Goal: Obtain resource: Obtain resource

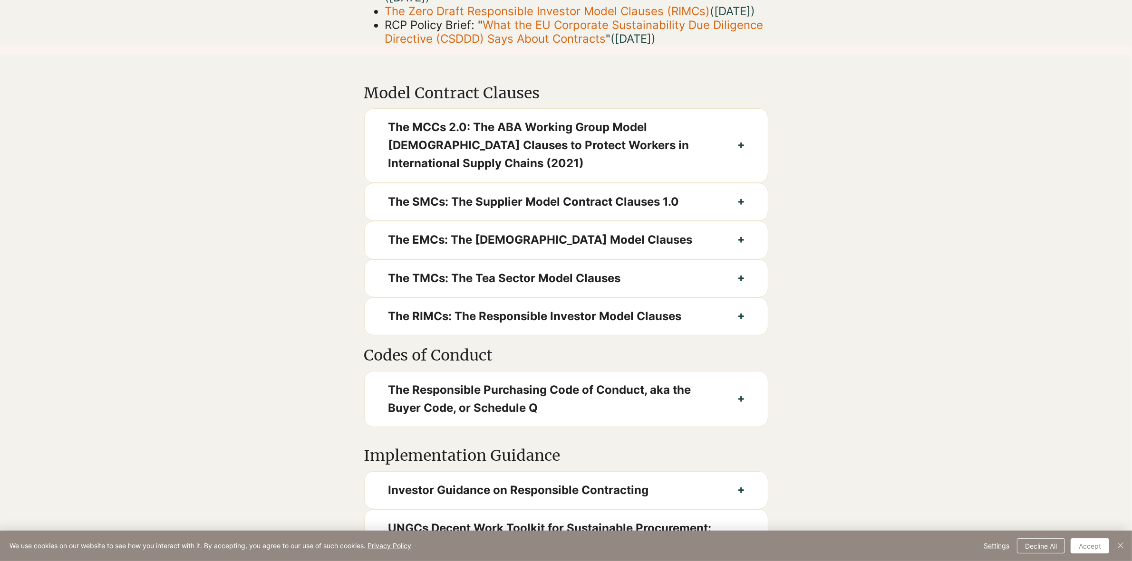
scroll to position [416, 0]
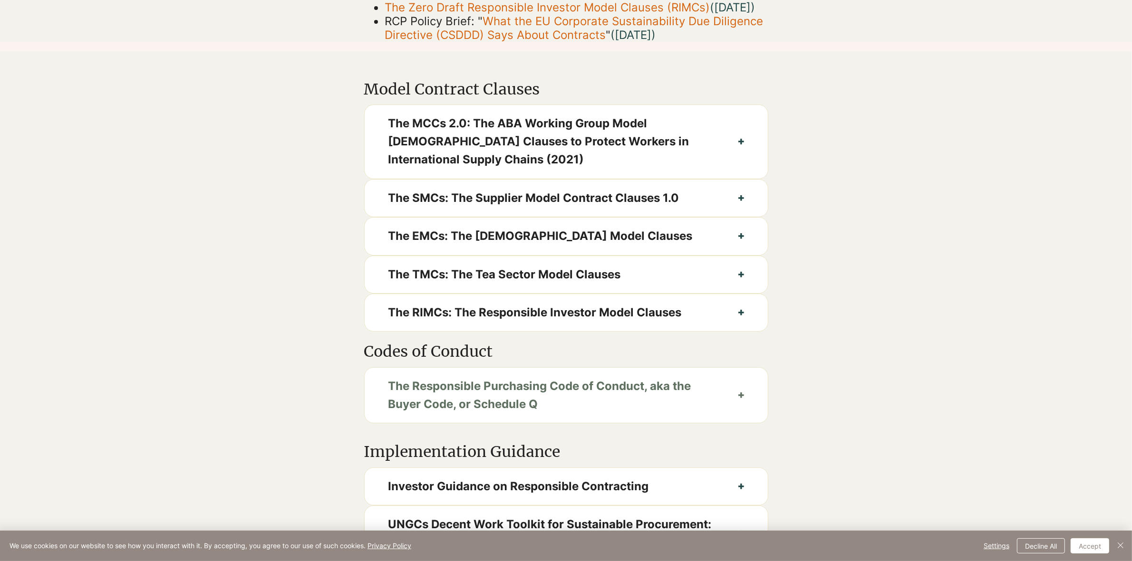
click at [732, 419] on button "The Responsible Purchasing Code of Conduct, aka the Buyer Code, or Schedule Q" at bounding box center [566, 396] width 403 height 56
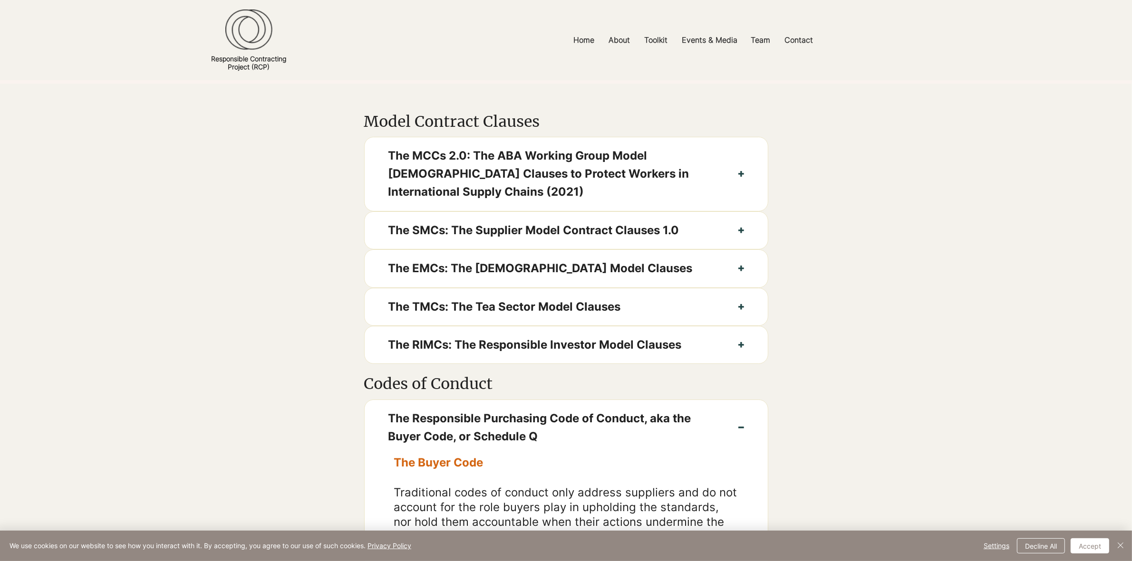
scroll to position [357, 0]
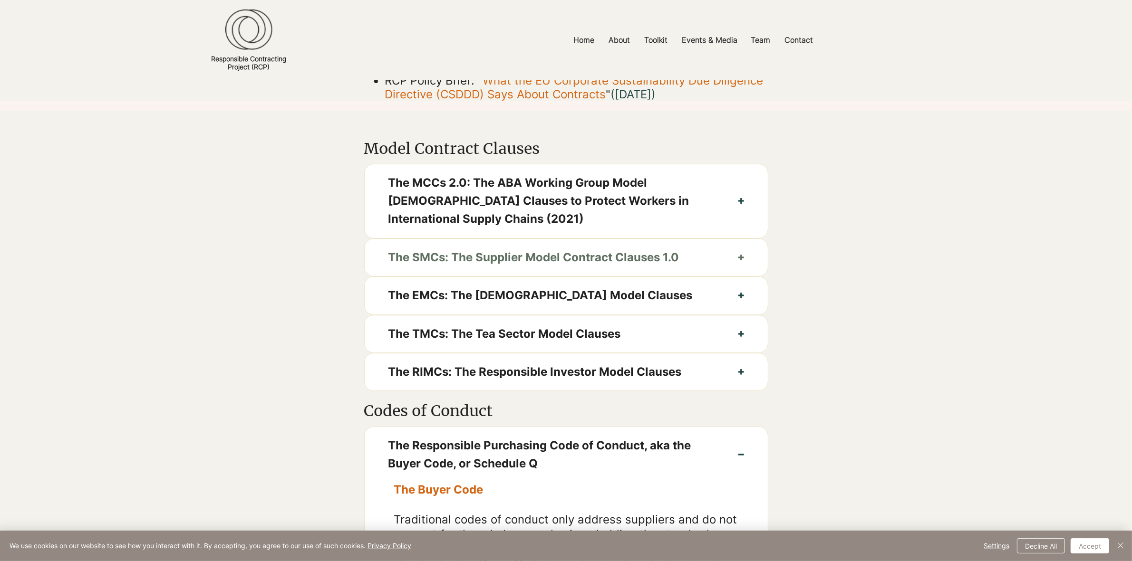
click at [743, 260] on icon "button" at bounding box center [741, 258] width 6 height 6
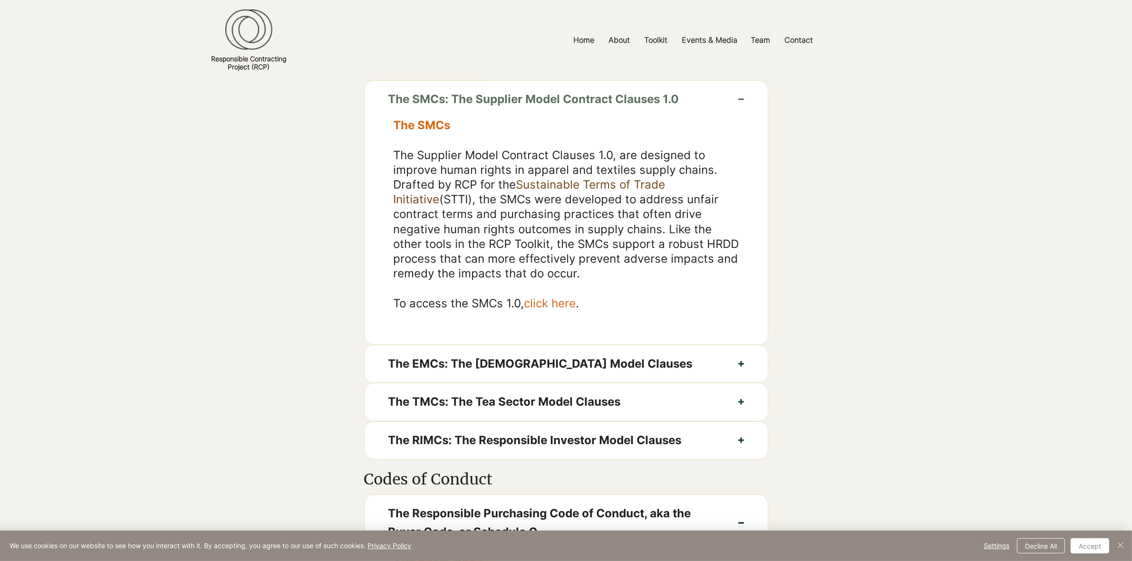
scroll to position [535, 0]
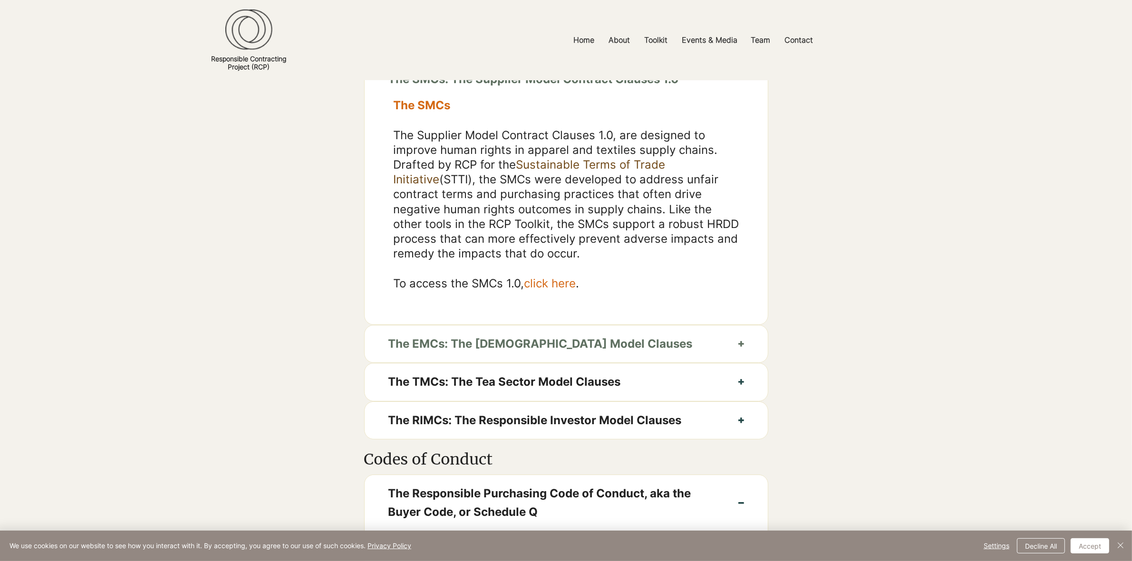
click at [636, 353] on span "The EMCs: The [DEMOGRAPHIC_DATA] Model Clauses" at bounding box center [551, 344] width 326 height 18
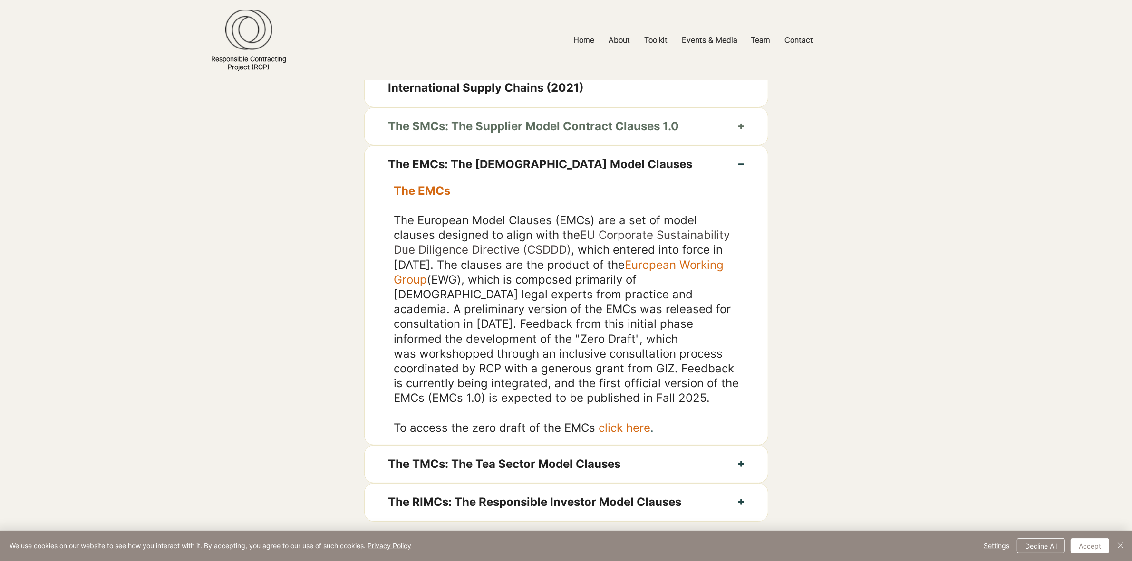
scroll to position [416, 0]
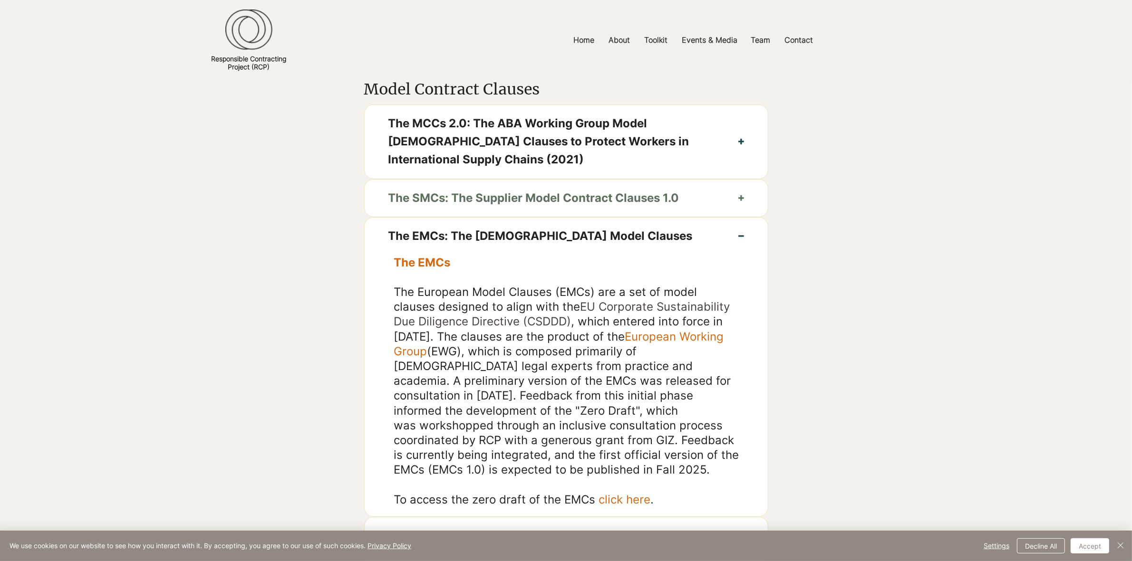
click at [548, 207] on span "The SMCs: The Supplier Model Contract Clauses 1.0" at bounding box center [551, 198] width 326 height 18
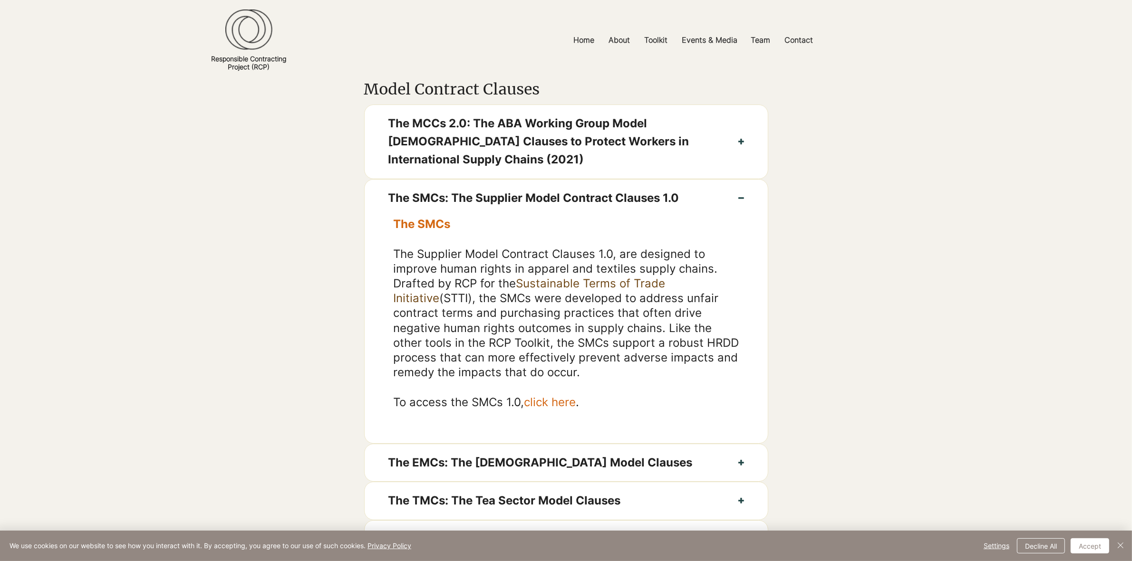
click at [552, 409] on span "click here" at bounding box center [550, 403] width 52 height 14
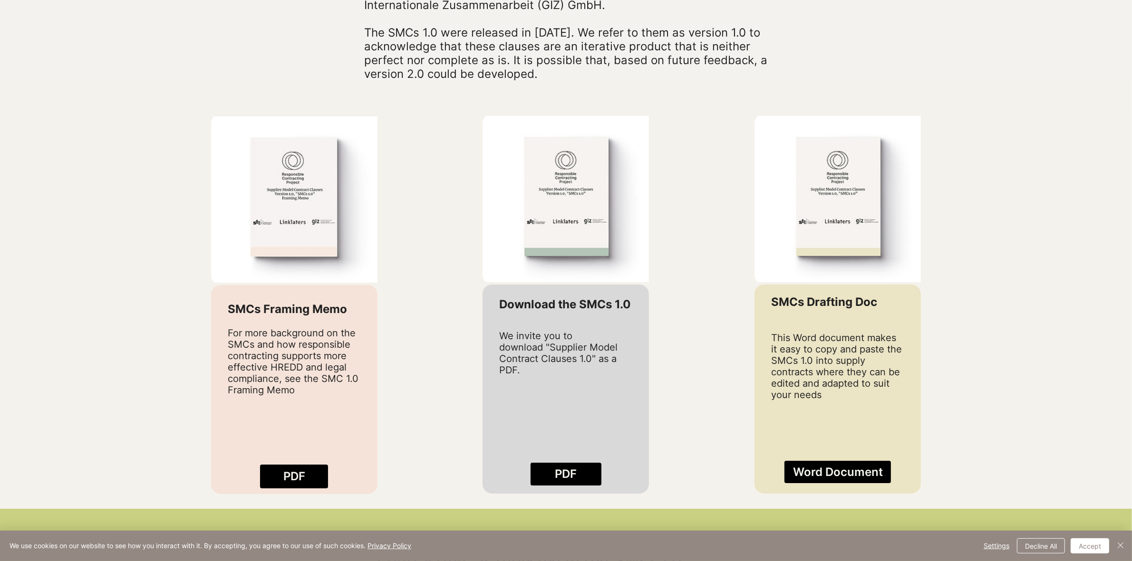
scroll to position [772, 0]
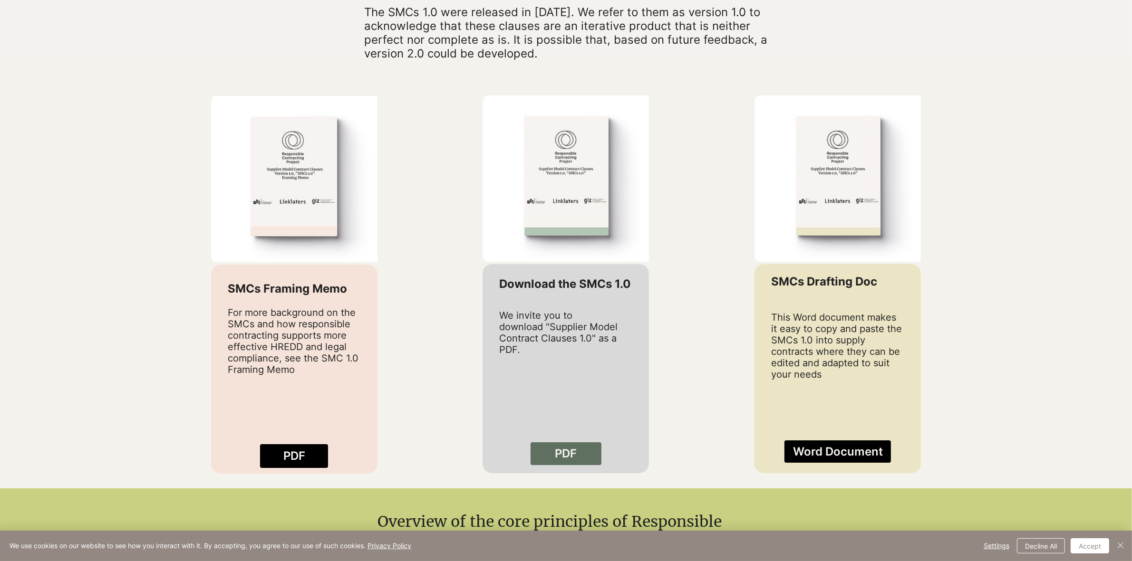
click at [569, 462] on span "PDF" at bounding box center [566, 454] width 22 height 16
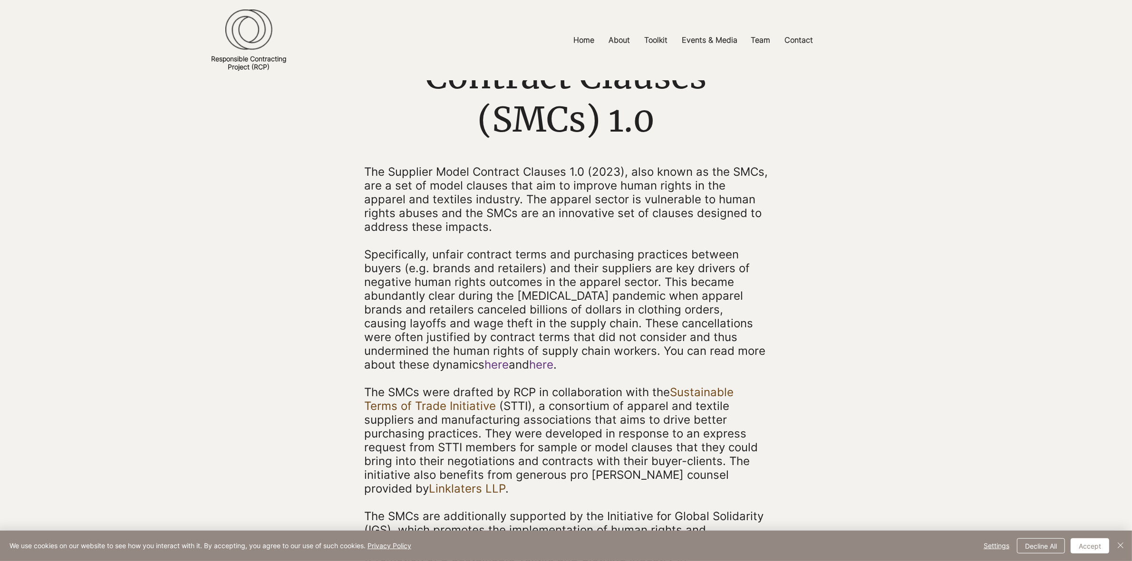
scroll to position [59, 0]
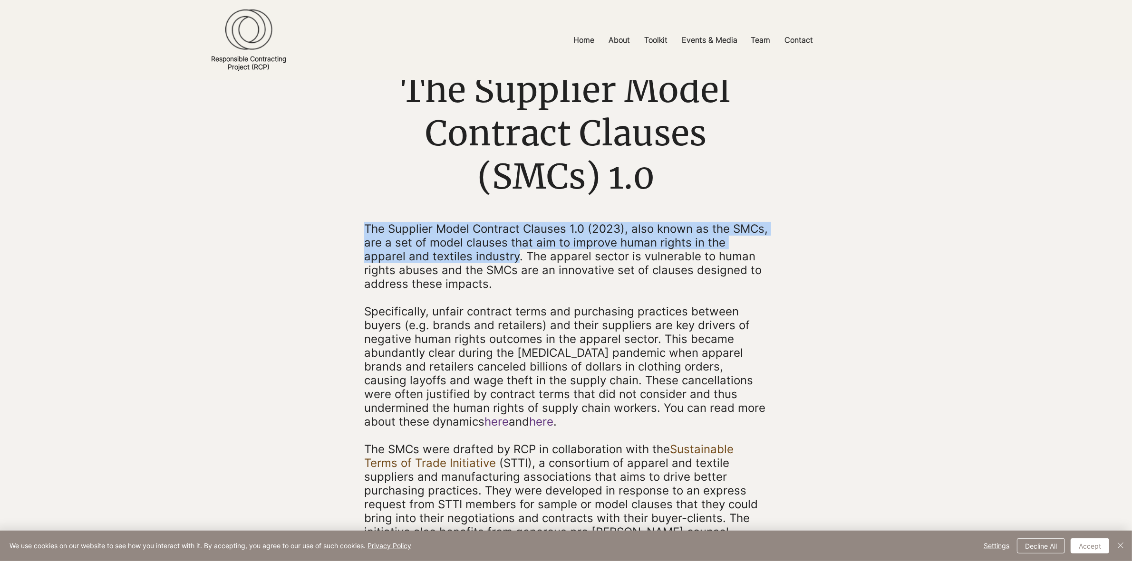
drag, startPoint x: 366, startPoint y: 227, endPoint x: 471, endPoint y: 255, distance: 108.9
click at [471, 255] on span "The Supplier Model Contract Clauses 1.0 (2023), also known as the SMCs, are a s…" at bounding box center [566, 256] width 404 height 69
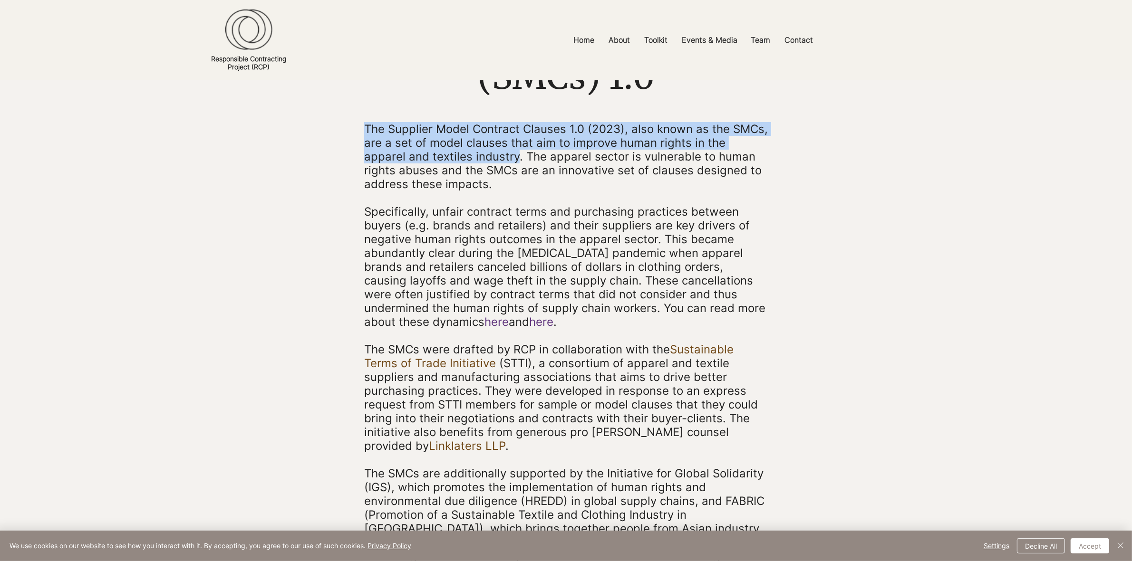
scroll to position [178, 0]
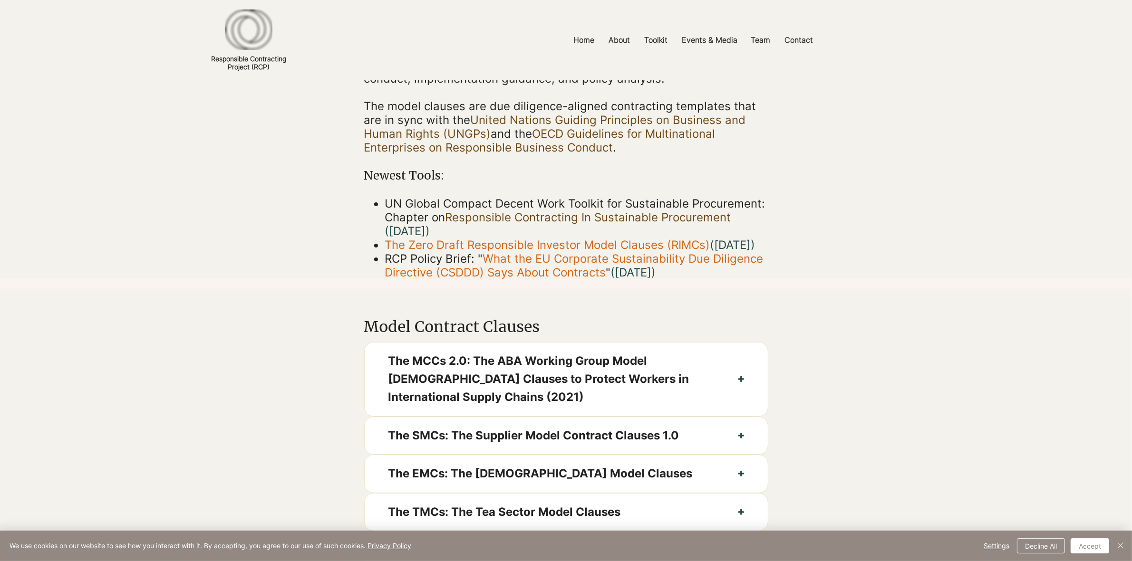
scroll to position [416, 0]
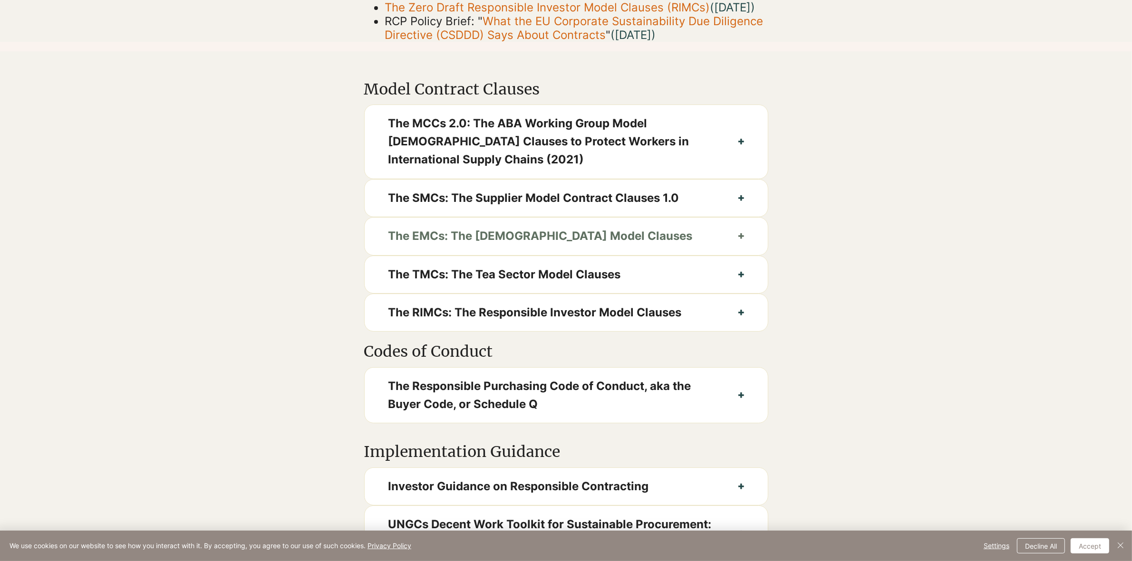
click at [523, 245] on span "The EMCs: The [DEMOGRAPHIC_DATA] Model Clauses" at bounding box center [551, 236] width 326 height 18
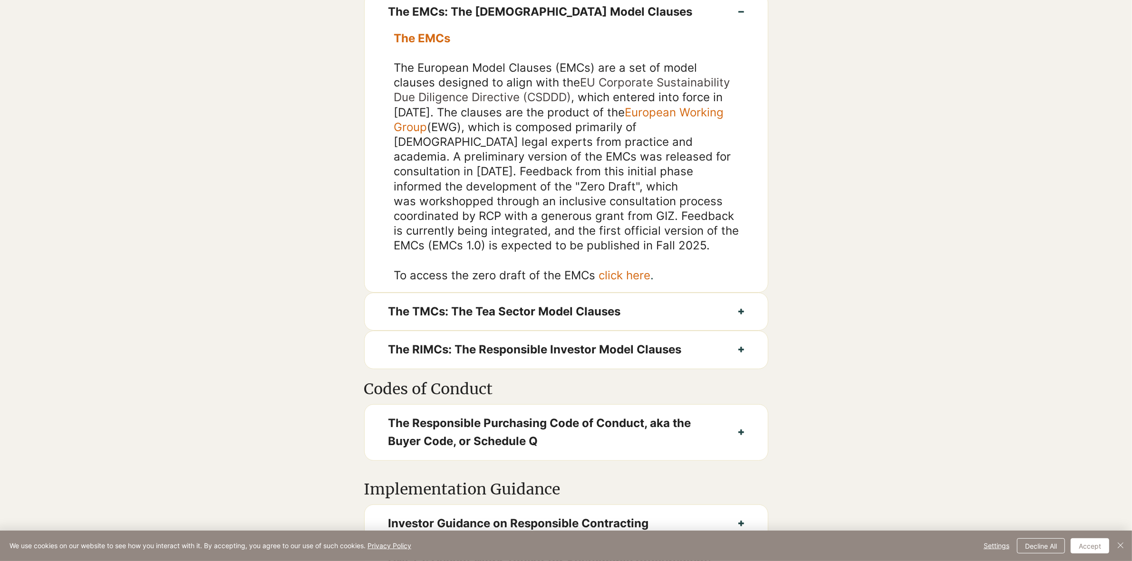
scroll to position [654, 0]
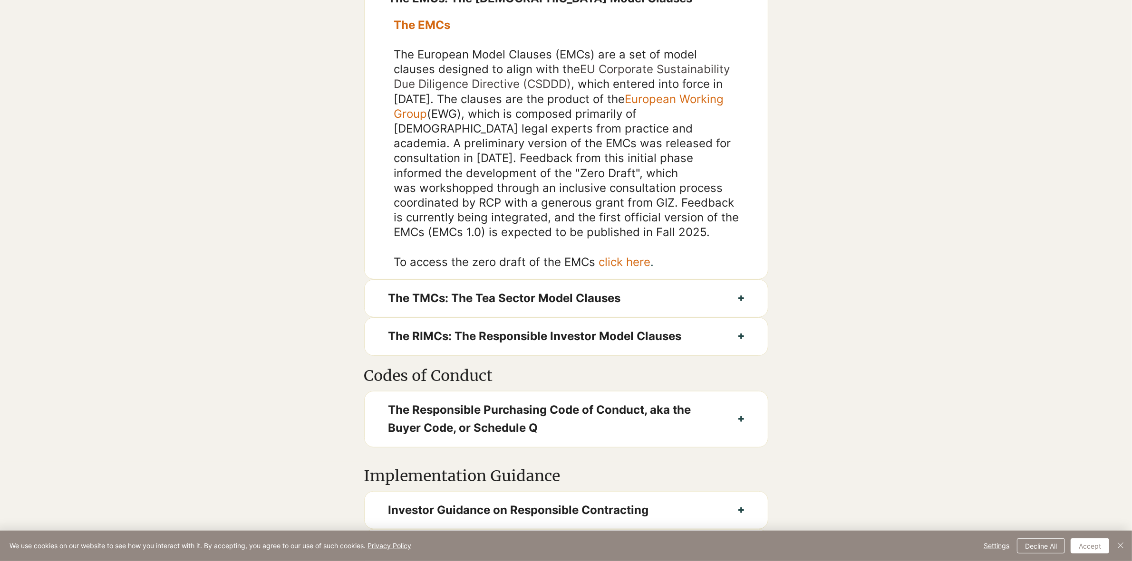
click at [635, 269] on link "click here" at bounding box center [624, 262] width 52 height 14
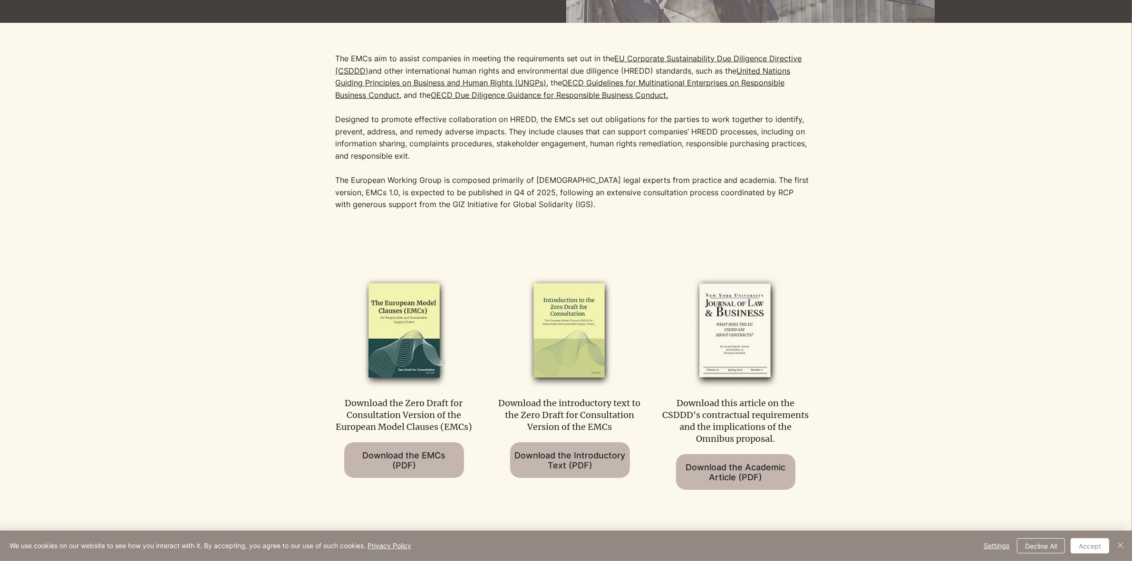
scroll to position [297, 0]
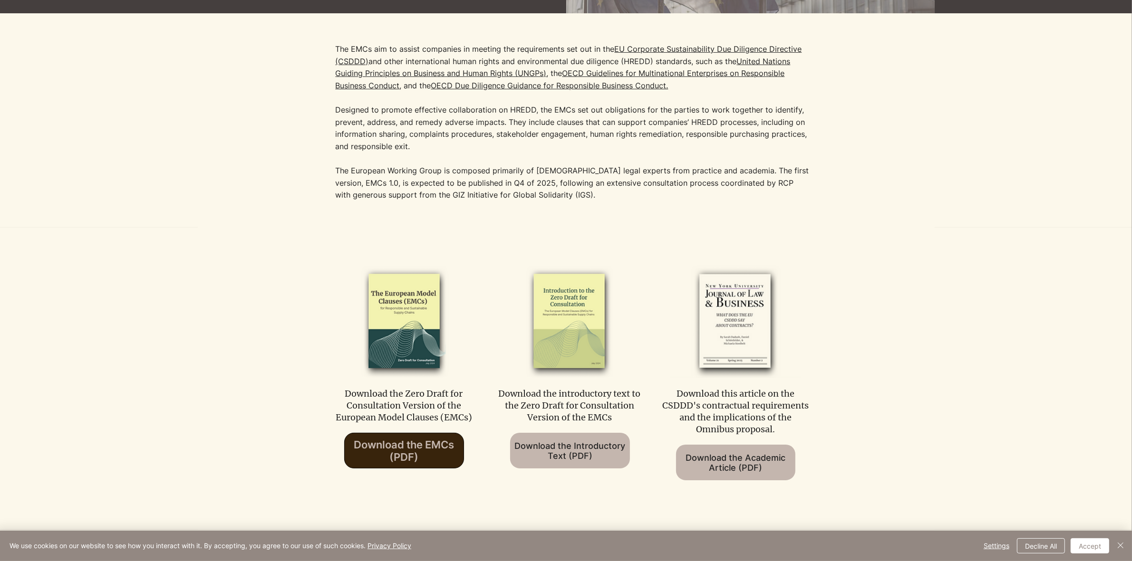
click at [383, 450] on span "Download the EMCs (PDF)" at bounding box center [404, 451] width 100 height 25
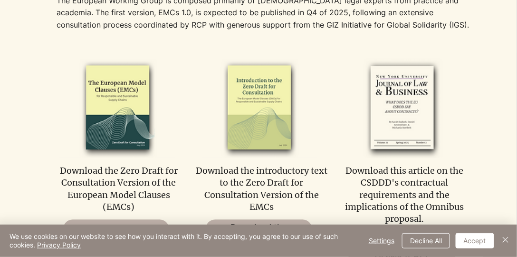
scroll to position [477, 0]
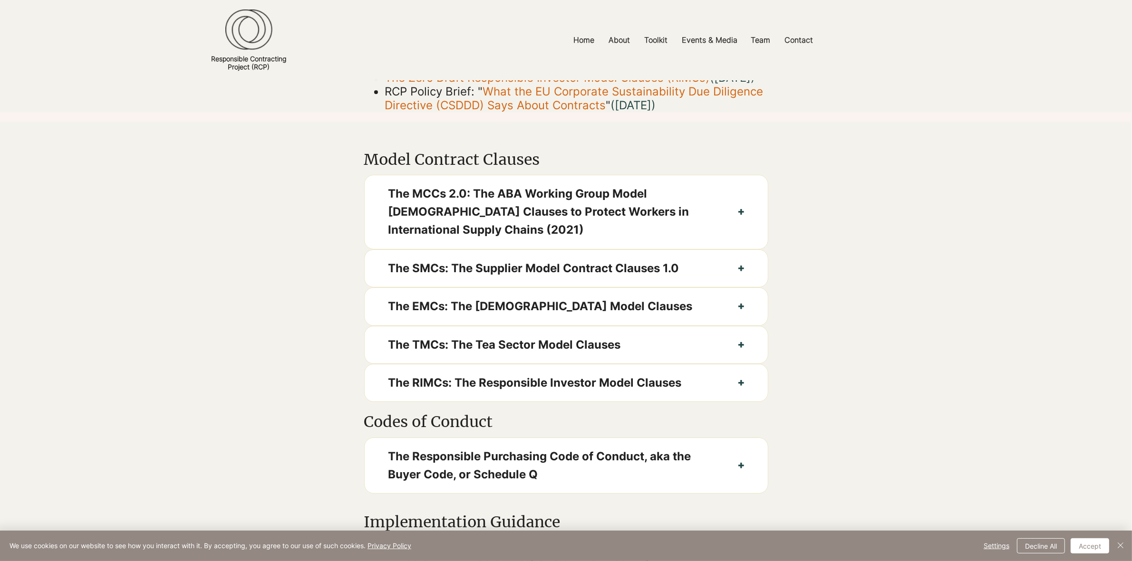
scroll to position [321, 0]
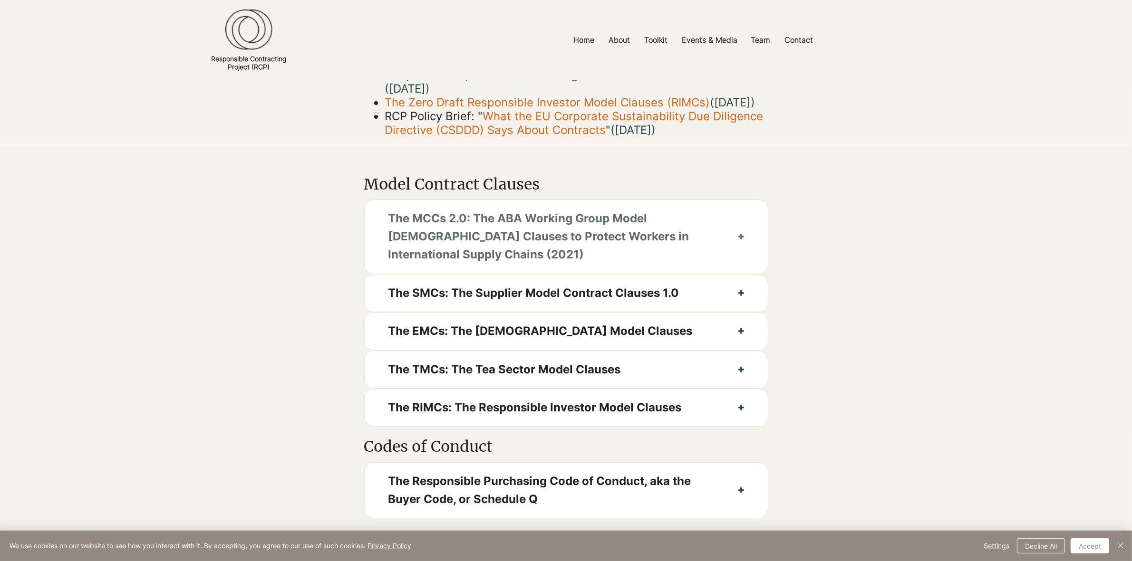
click at [567, 262] on span "The MCCs 2.0: The ABA Working Group Model [DEMOGRAPHIC_DATA] Clauses to Protect…" at bounding box center [551, 237] width 326 height 55
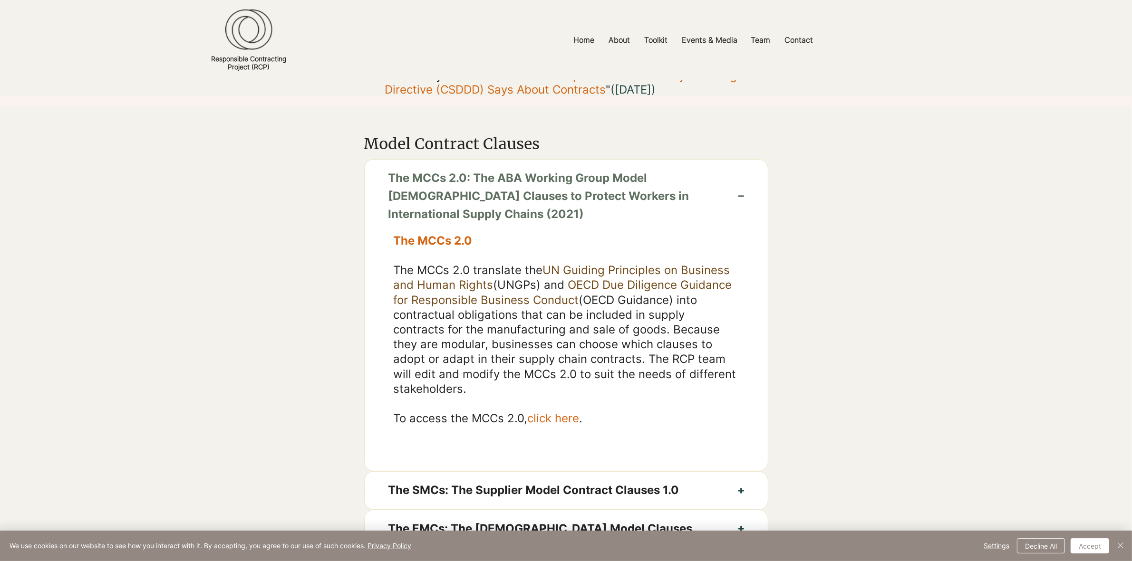
scroll to position [380, 0]
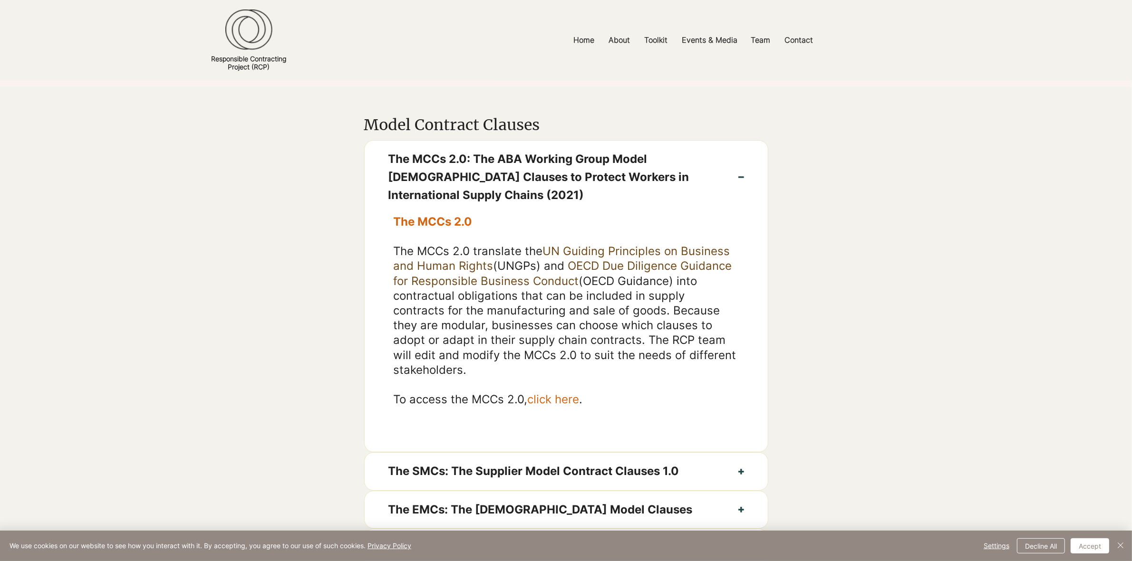
click at [566, 406] on span "click here" at bounding box center [553, 400] width 52 height 14
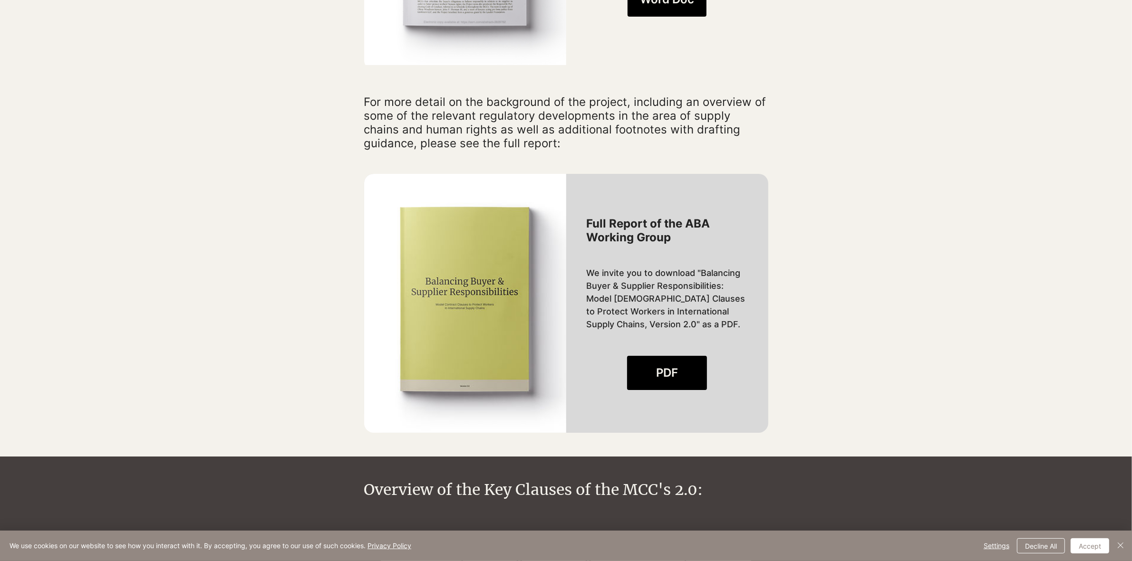
scroll to position [951, 0]
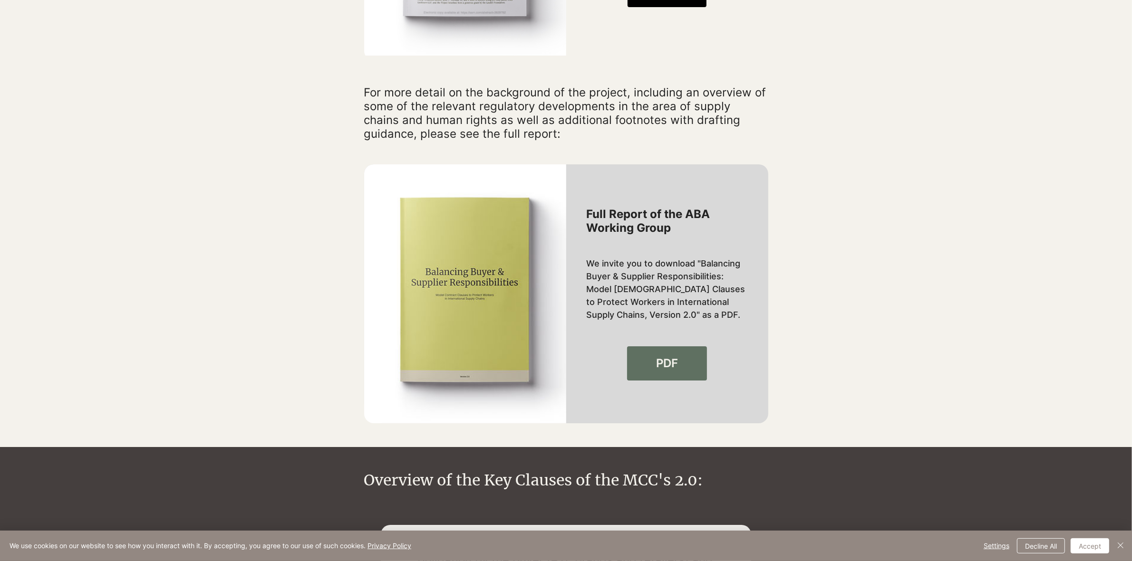
click at [649, 355] on link "PDF" at bounding box center [667, 364] width 80 height 34
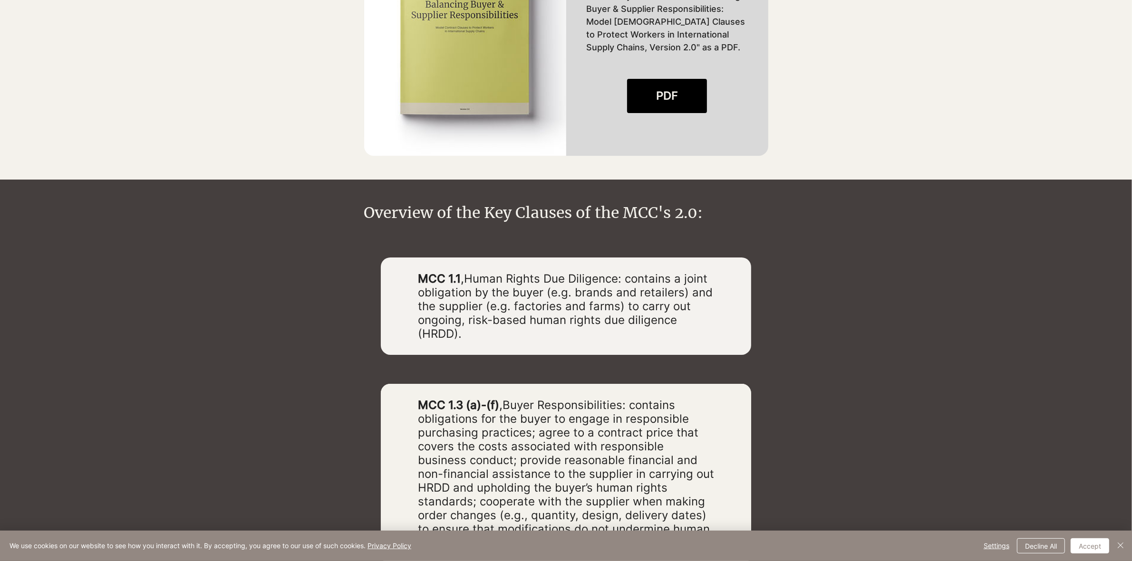
scroll to position [1367, 0]
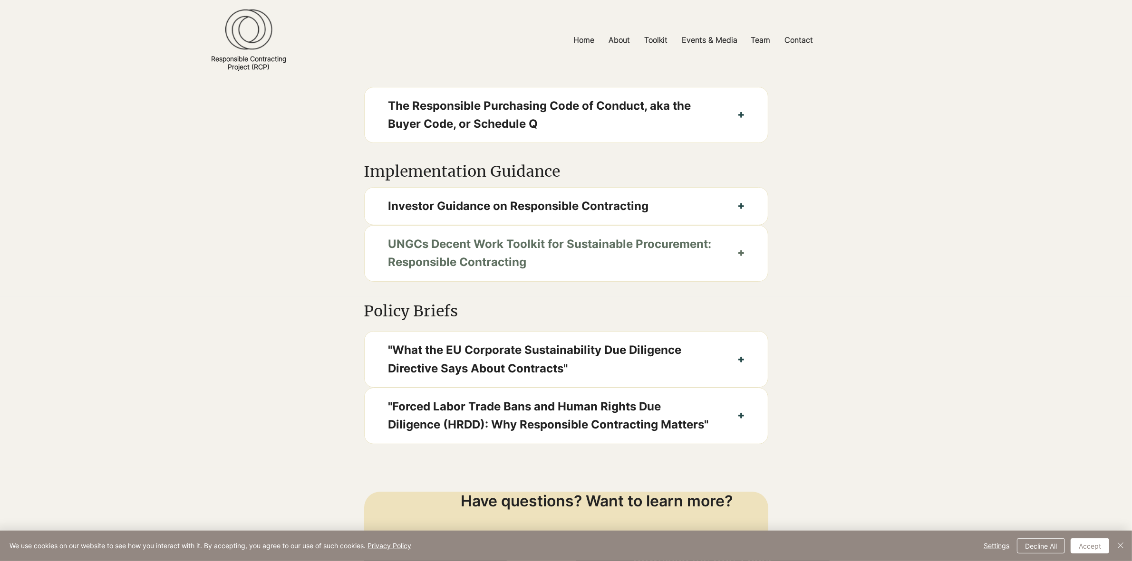
scroll to position [677, 0]
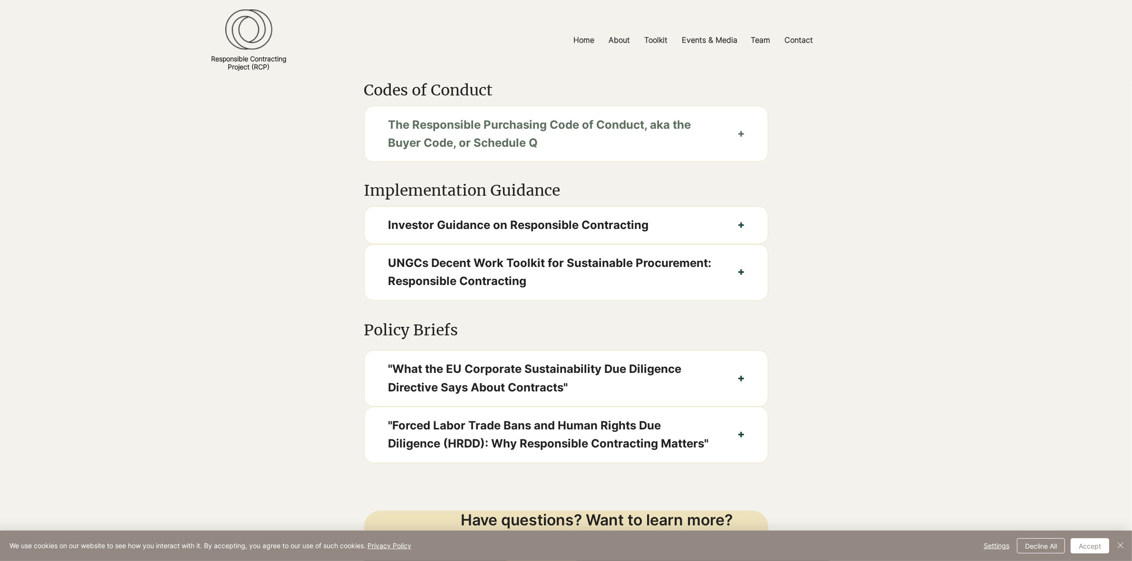
click at [502, 153] on span "The Responsible Purchasing Code of Conduct, aka the Buyer Code, or Schedule Q" at bounding box center [551, 134] width 326 height 37
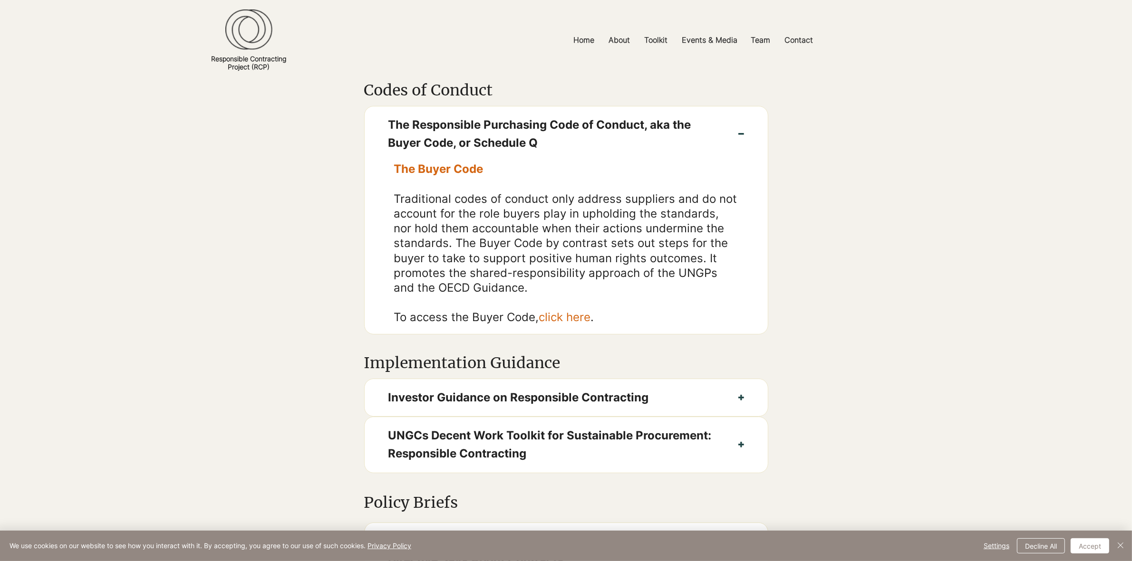
click at [564, 334] on div "The Buyer Code Traditional codes of conduct only address suppliers and do not a…" at bounding box center [566, 248] width 403 height 173
click at [564, 324] on link "click here" at bounding box center [565, 317] width 52 height 14
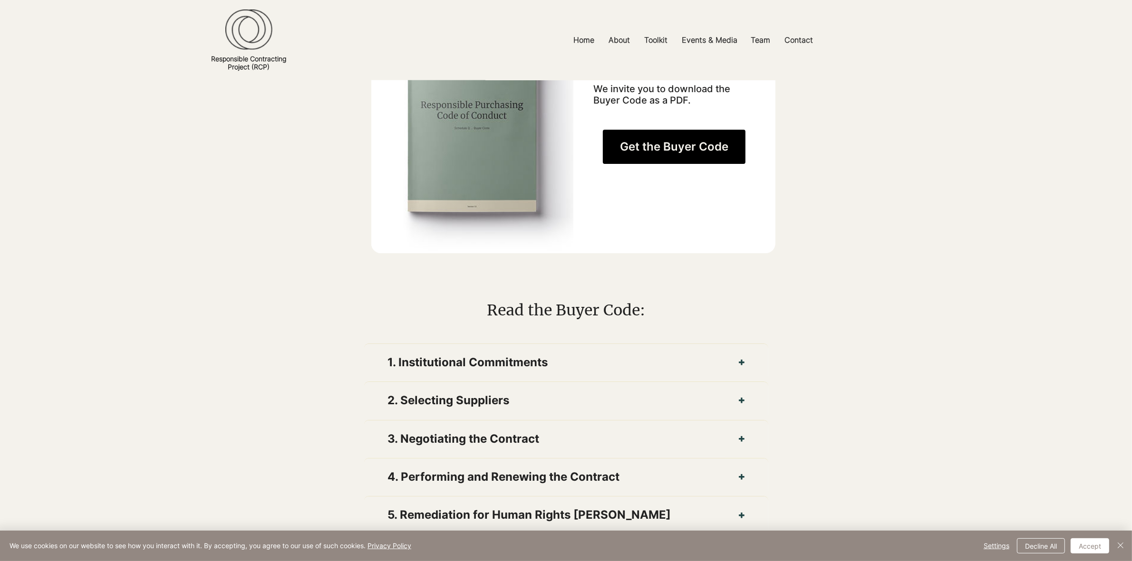
scroll to position [594, 0]
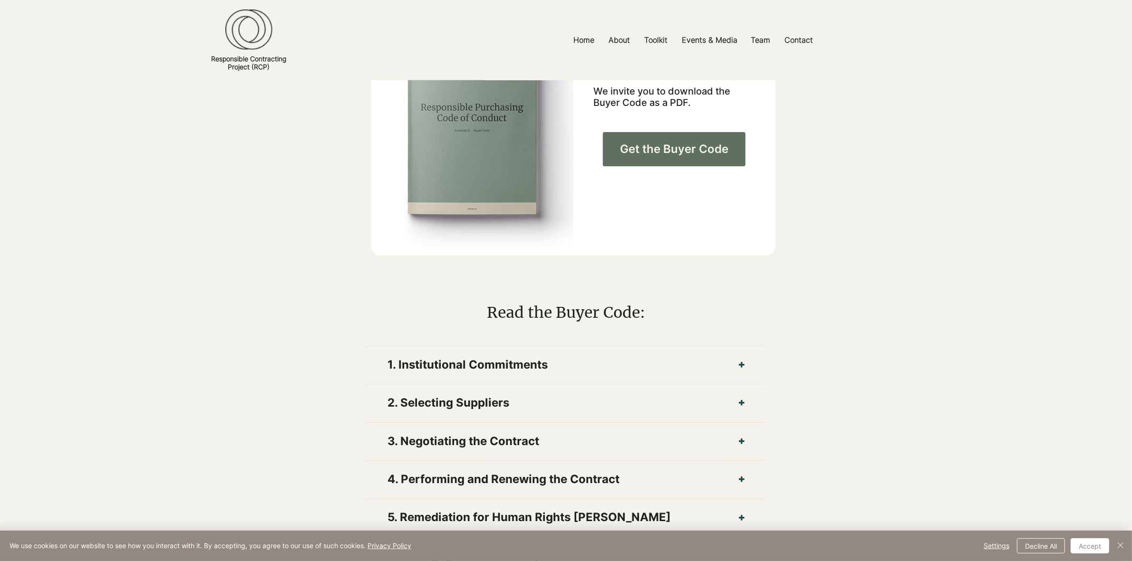
click at [707, 153] on span "Get the Buyer Code" at bounding box center [674, 149] width 108 height 16
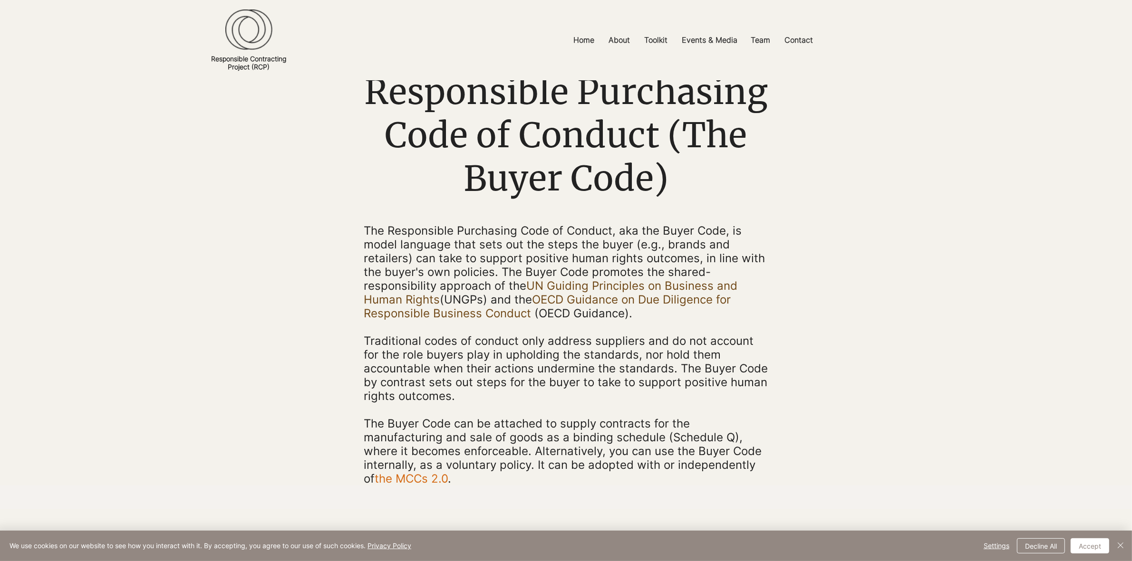
scroll to position [0, 0]
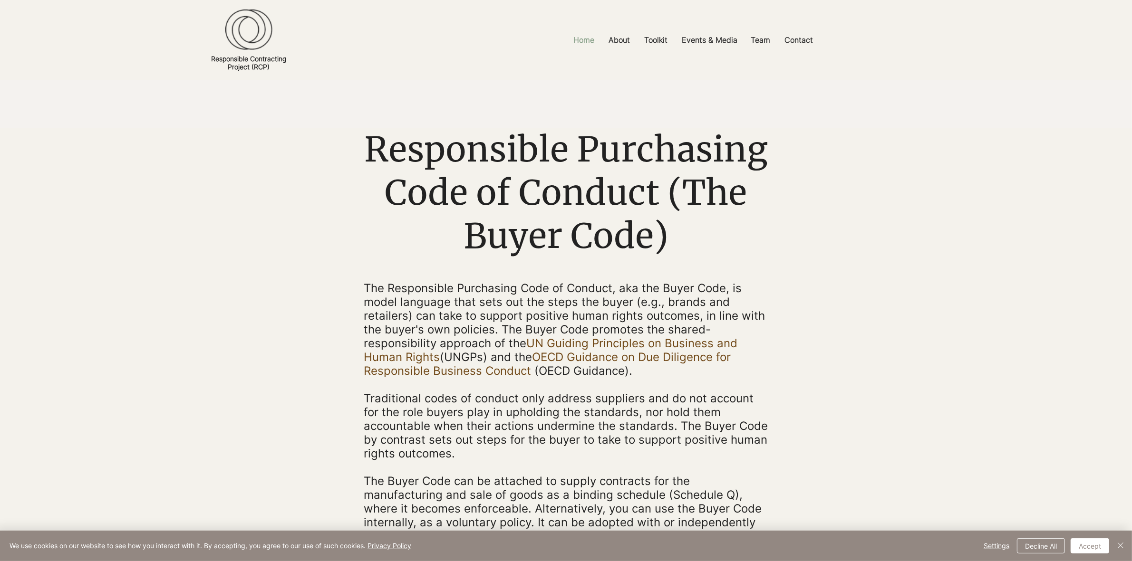
click at [575, 44] on p "Home" at bounding box center [584, 39] width 30 height 21
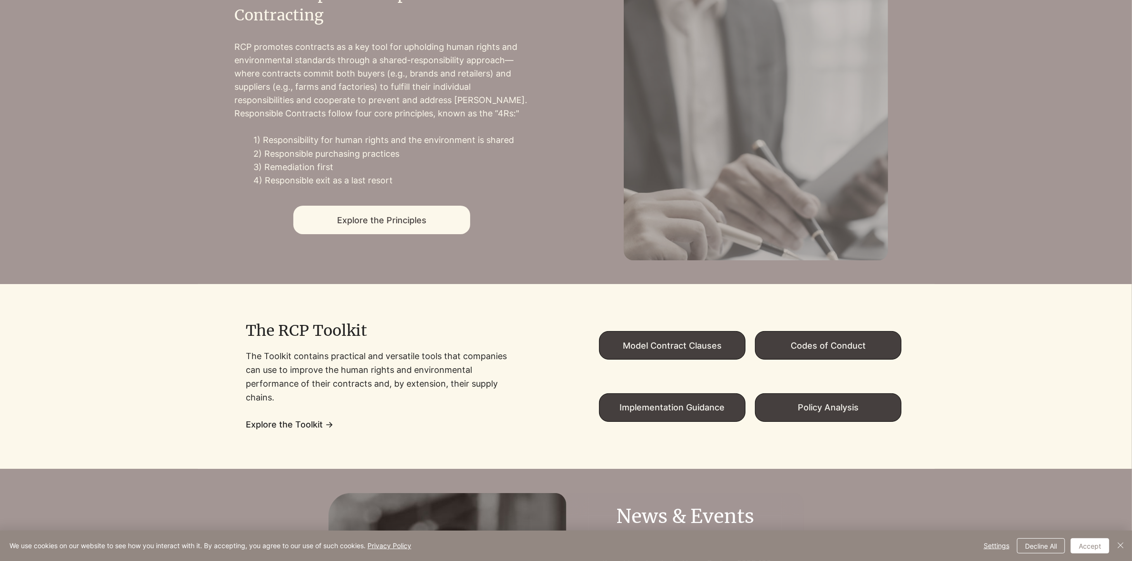
scroll to position [594, 0]
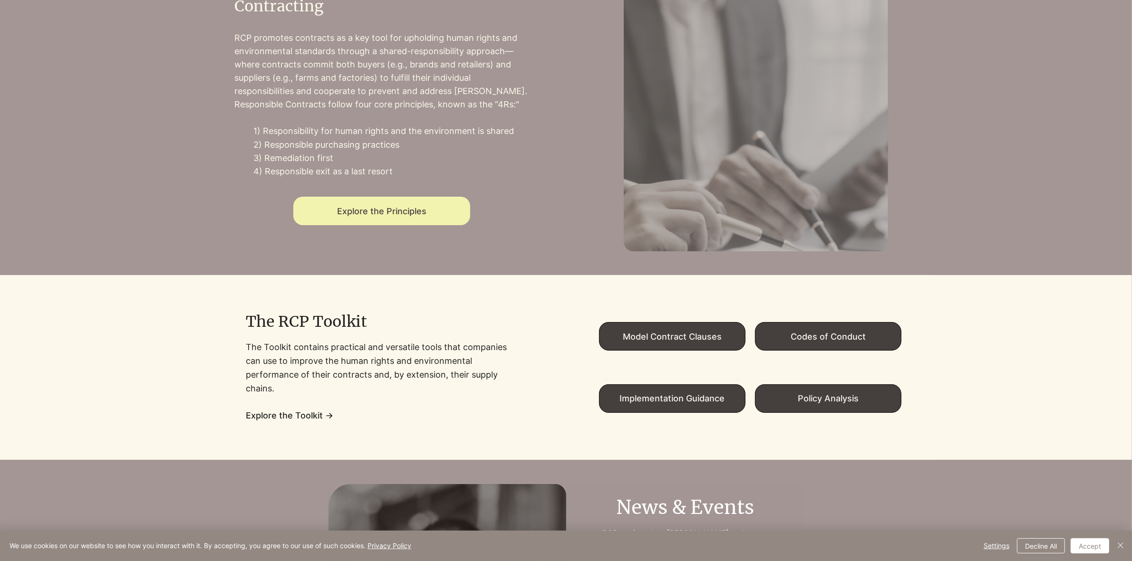
click at [403, 215] on span "Explore the Principles" at bounding box center [381, 211] width 89 height 10
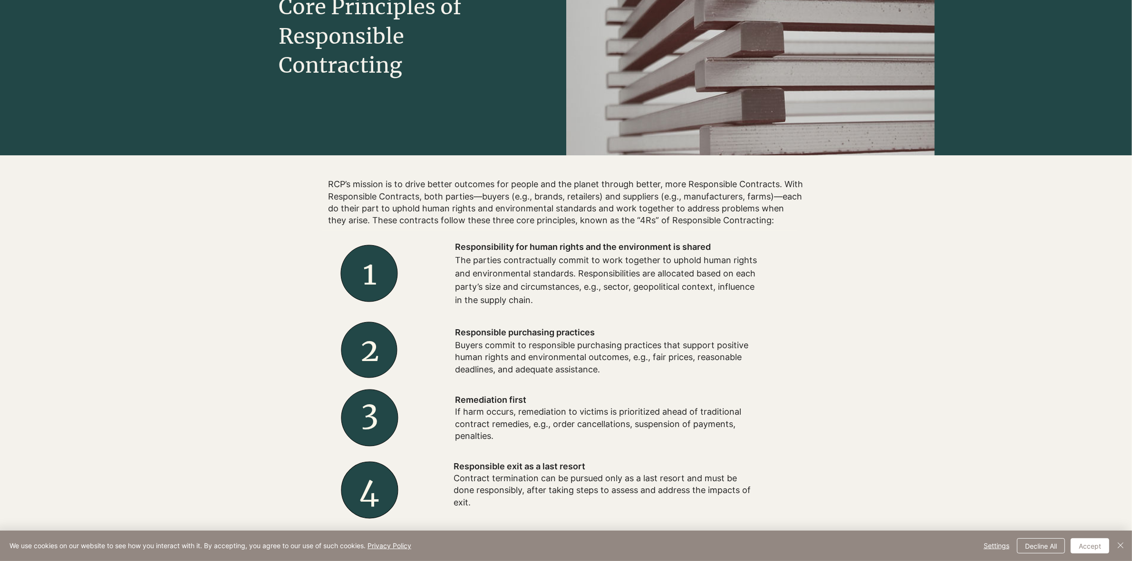
scroll to position [178, 0]
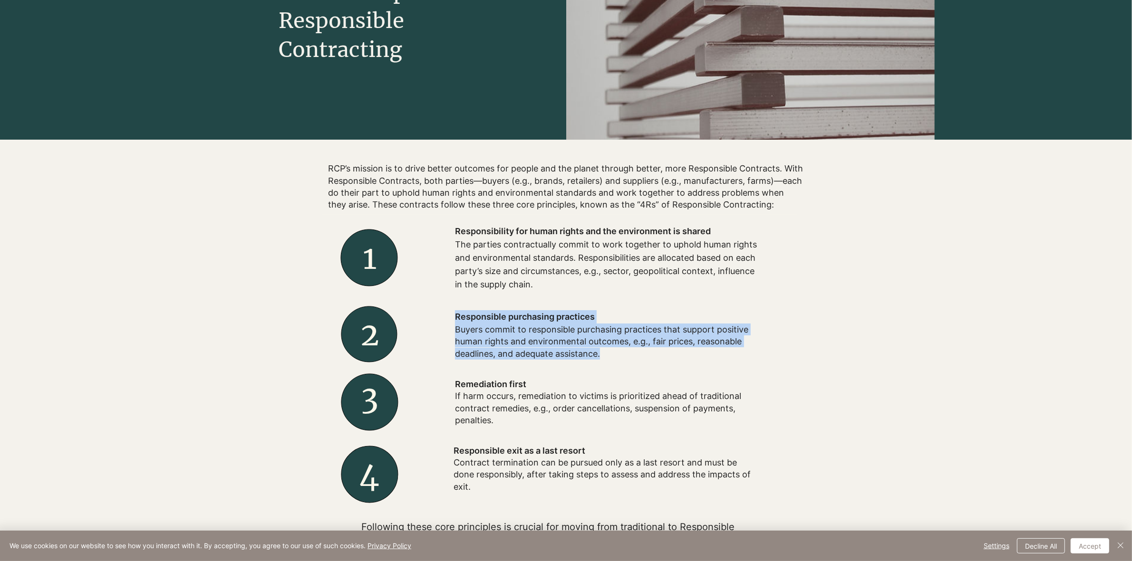
drag, startPoint x: 611, startPoint y: 359, endPoint x: 454, endPoint y: 317, distance: 162.9
click at [454, 317] on div "Responsible purchasing practices Buyers commit to responsible purchasing practi…" at bounding box center [607, 335] width 380 height 68
copy div "Responsible purchasing practices Buyers commit to responsible purchasing practi…"
